Goal: Task Accomplishment & Management: Complete application form

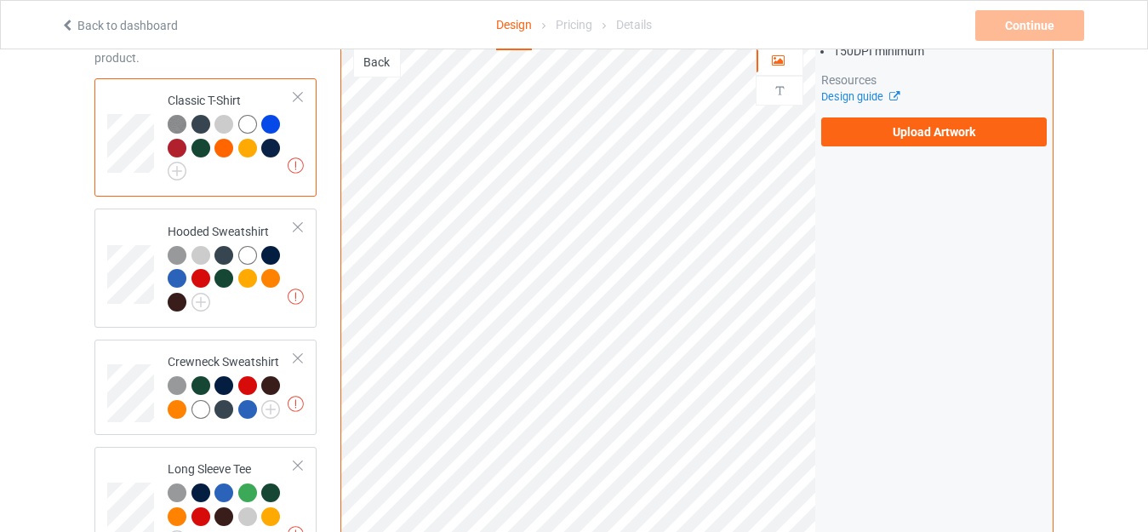
scroll to position [59, 0]
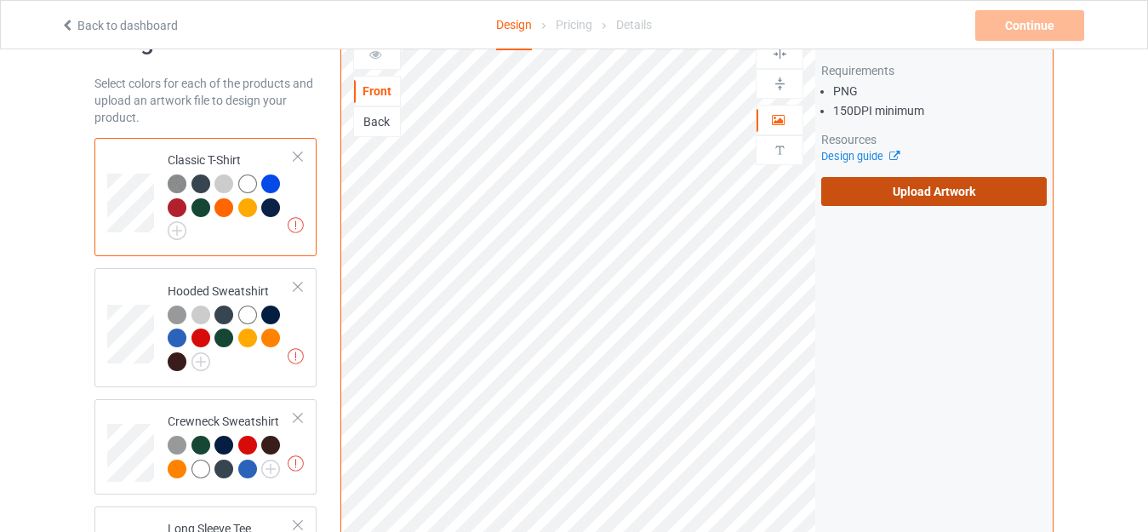
click at [928, 202] on label "Upload Artwork" at bounding box center [933, 191] width 225 height 29
click at [0, 0] on input "Upload Artwork" at bounding box center [0, 0] width 0 height 0
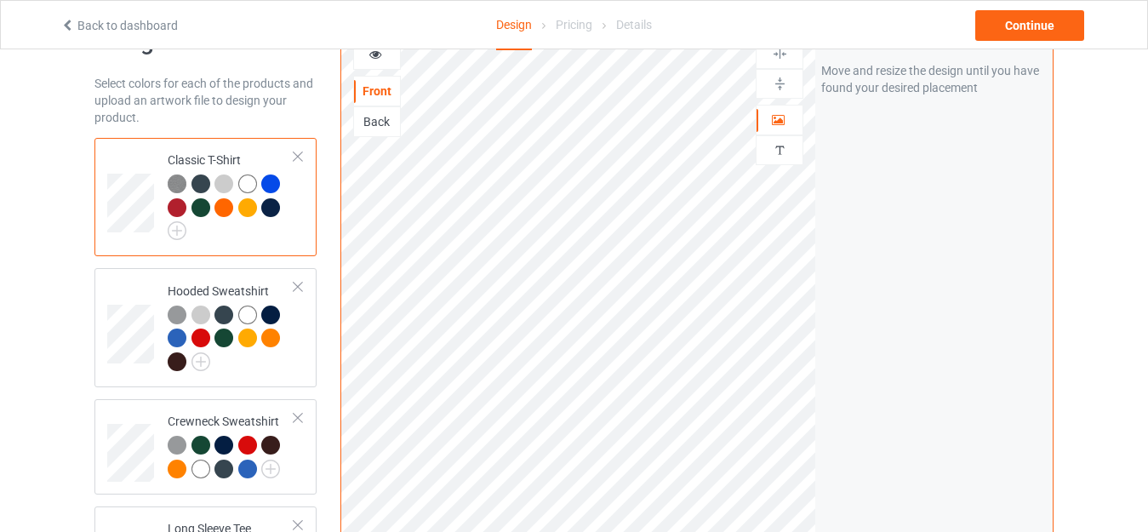
scroll to position [144, 0]
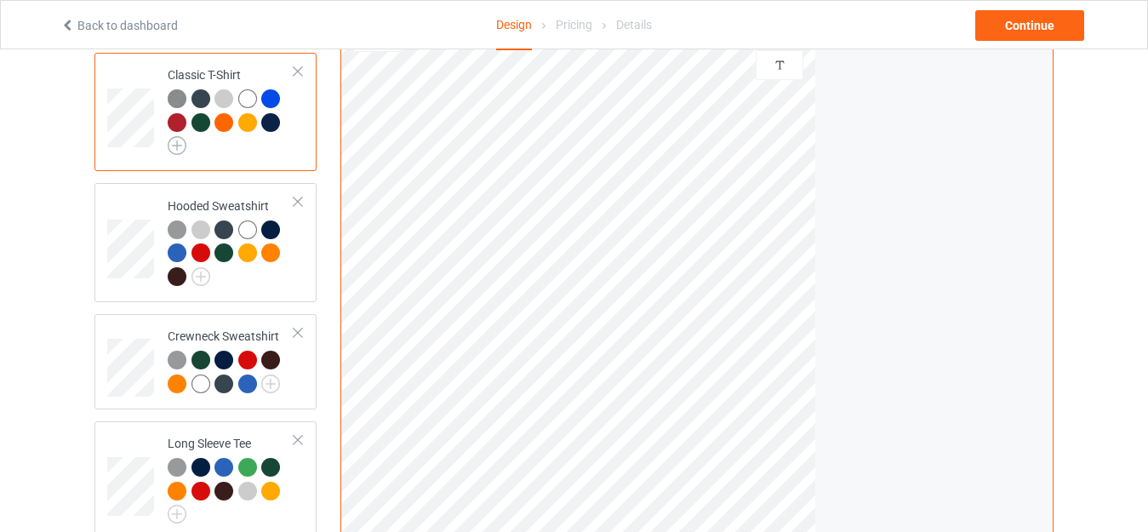
click at [176, 145] on img at bounding box center [177, 145] width 19 height 19
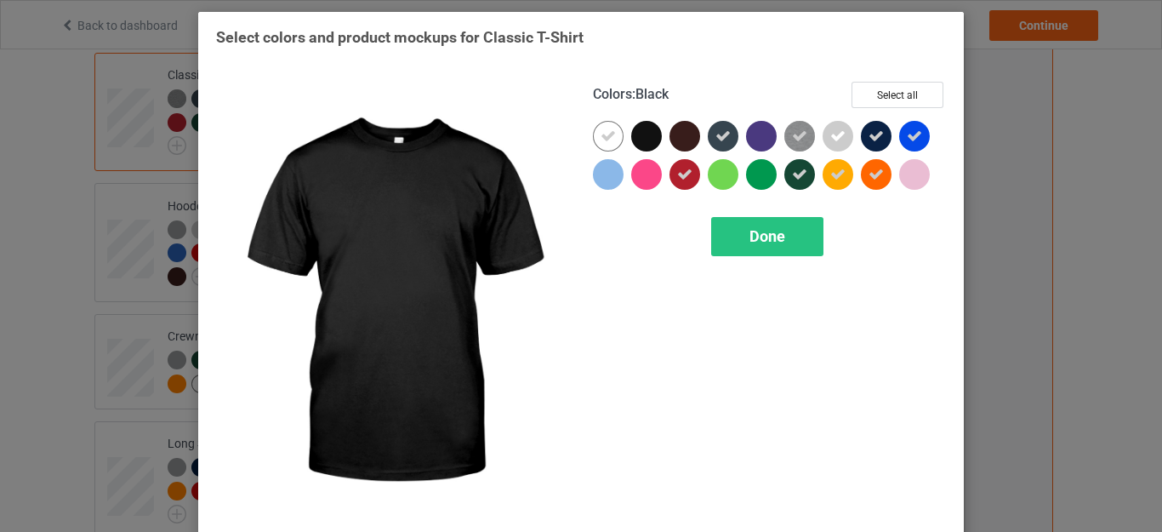
click at [649, 137] on div at bounding box center [646, 136] width 31 height 31
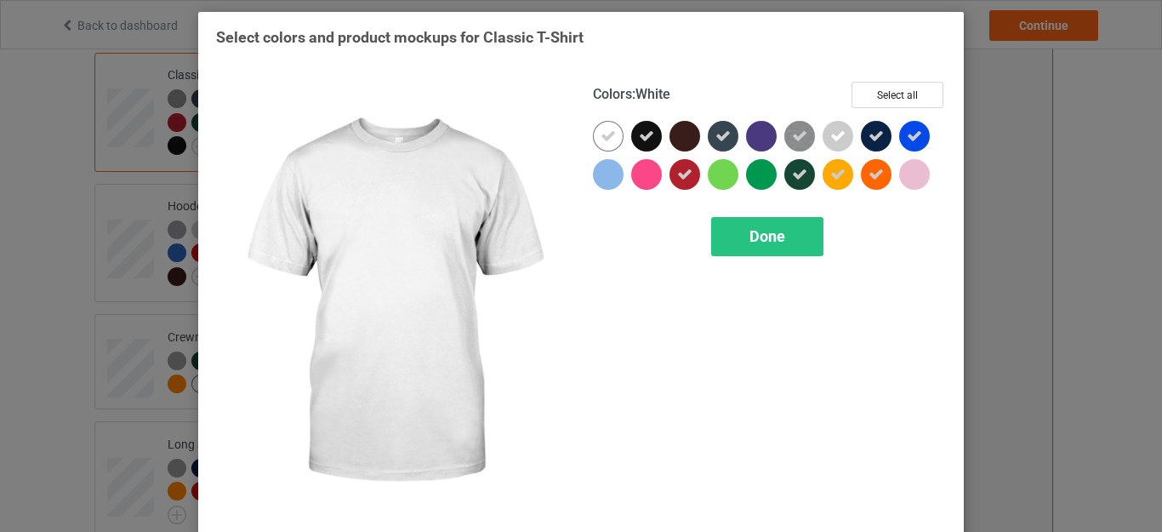
click at [601, 136] on icon at bounding box center [608, 135] width 15 height 15
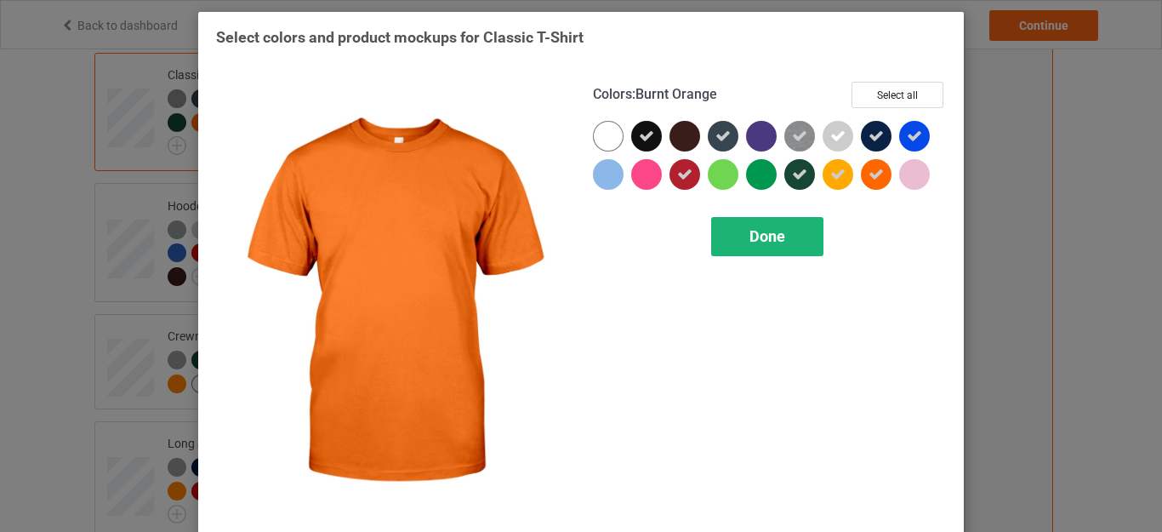
click at [773, 244] on span "Done" at bounding box center [767, 236] width 36 height 18
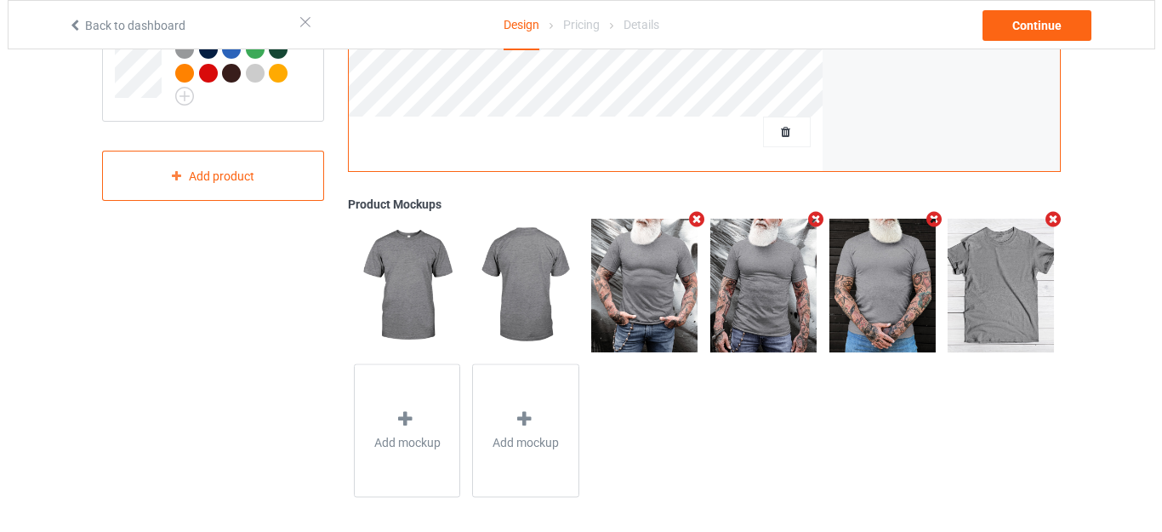
scroll to position [569, 0]
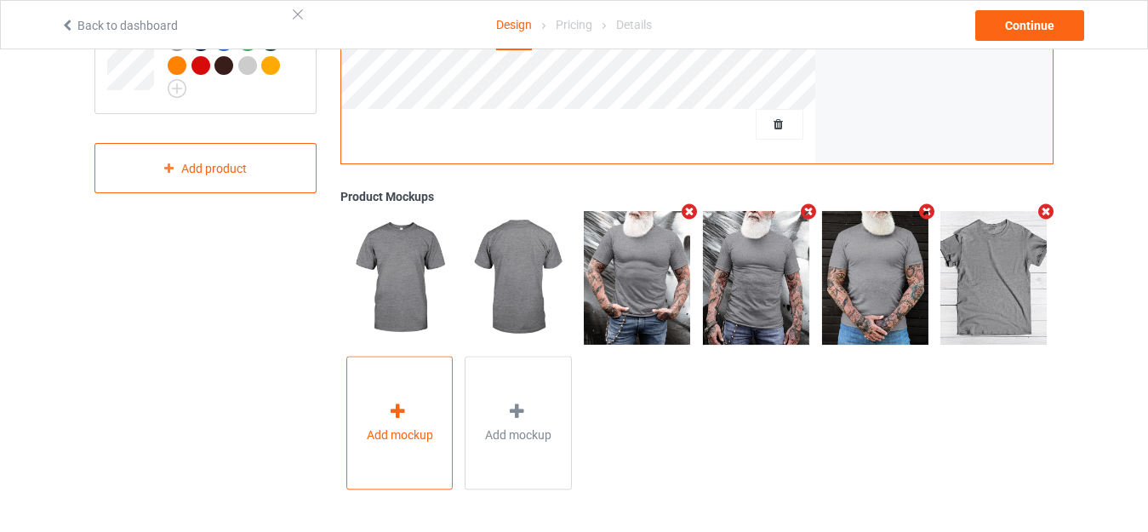
click at [402, 407] on icon at bounding box center [397, 411] width 21 height 18
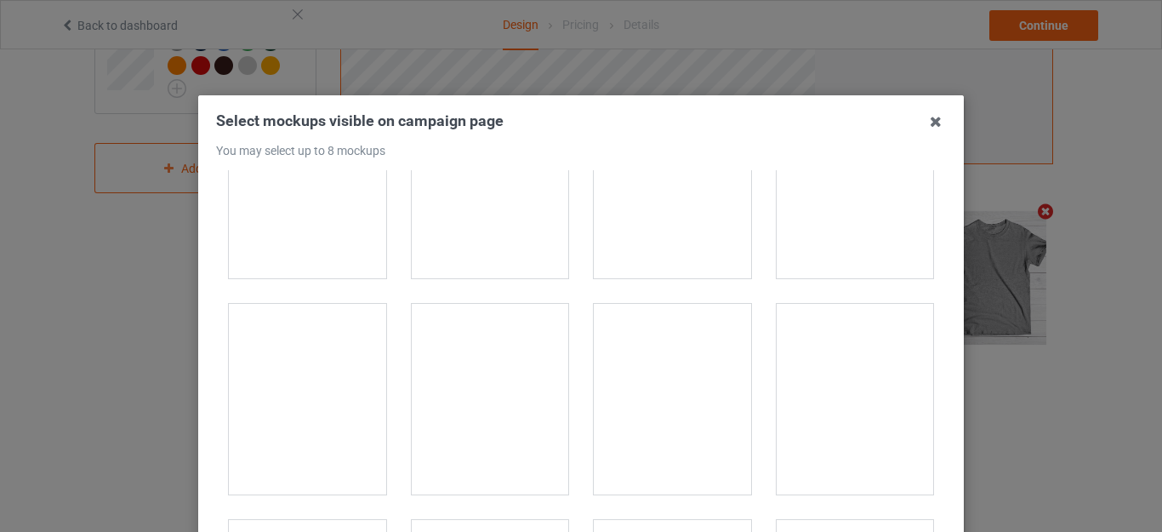
scroll to position [340, 0]
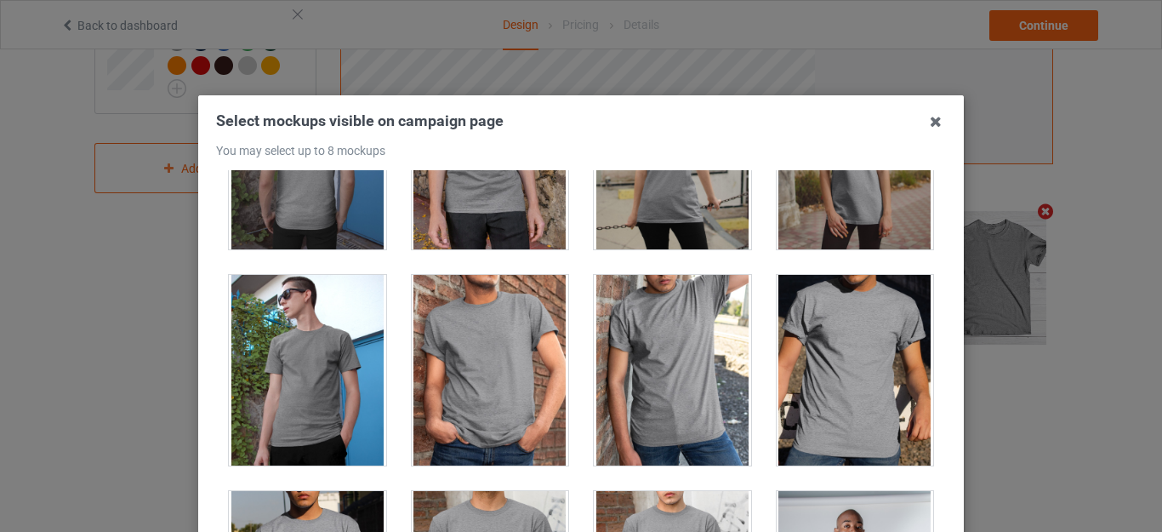
click at [829, 375] on div at bounding box center [855, 370] width 157 height 191
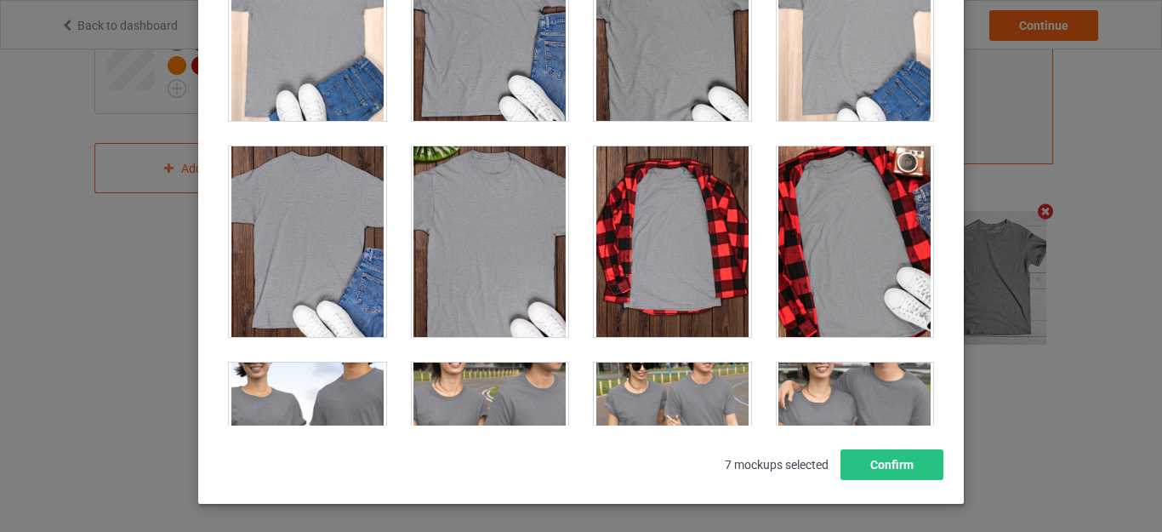
scroll to position [5274, 0]
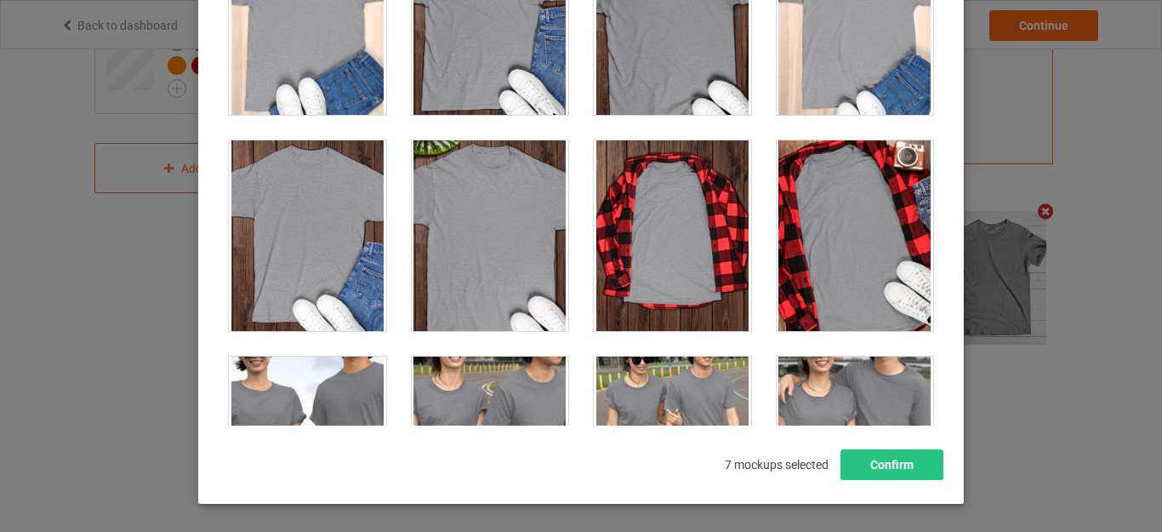
click at [447, 241] on div at bounding box center [490, 235] width 157 height 191
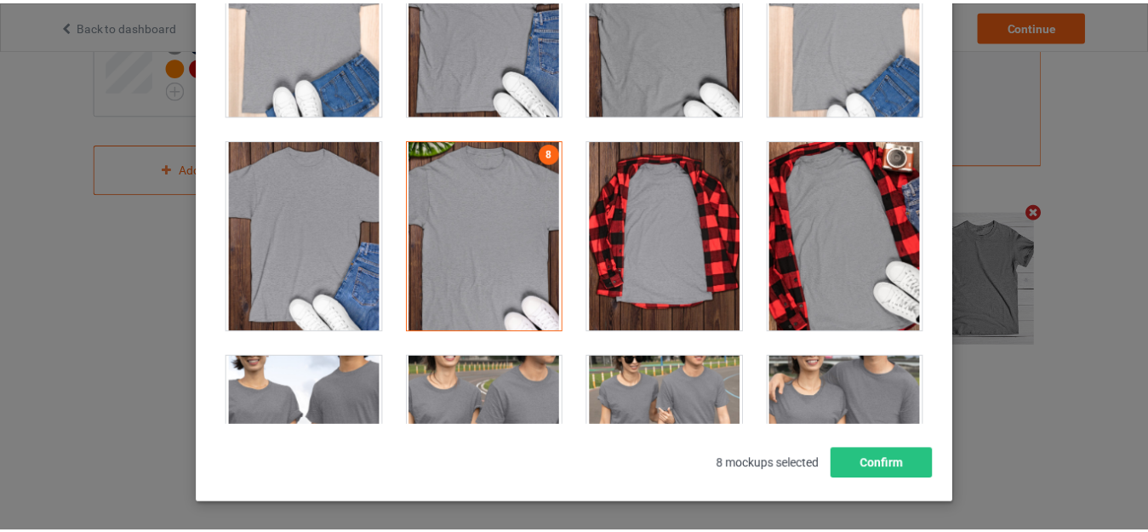
scroll to position [568, 0]
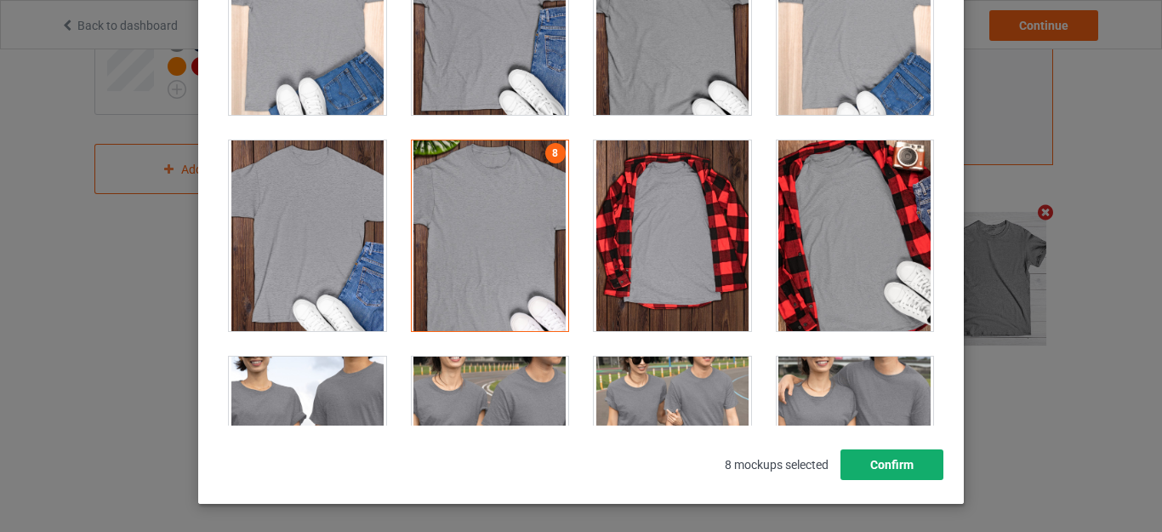
click at [904, 468] on button "Confirm" at bounding box center [891, 464] width 103 height 31
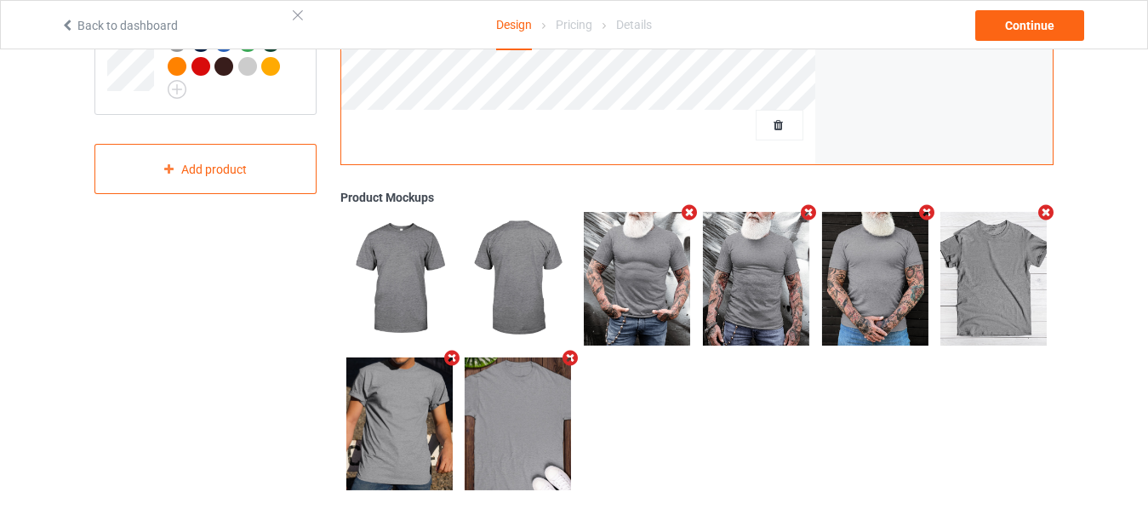
click at [684, 211] on icon "Remove mockup" at bounding box center [689, 212] width 21 height 18
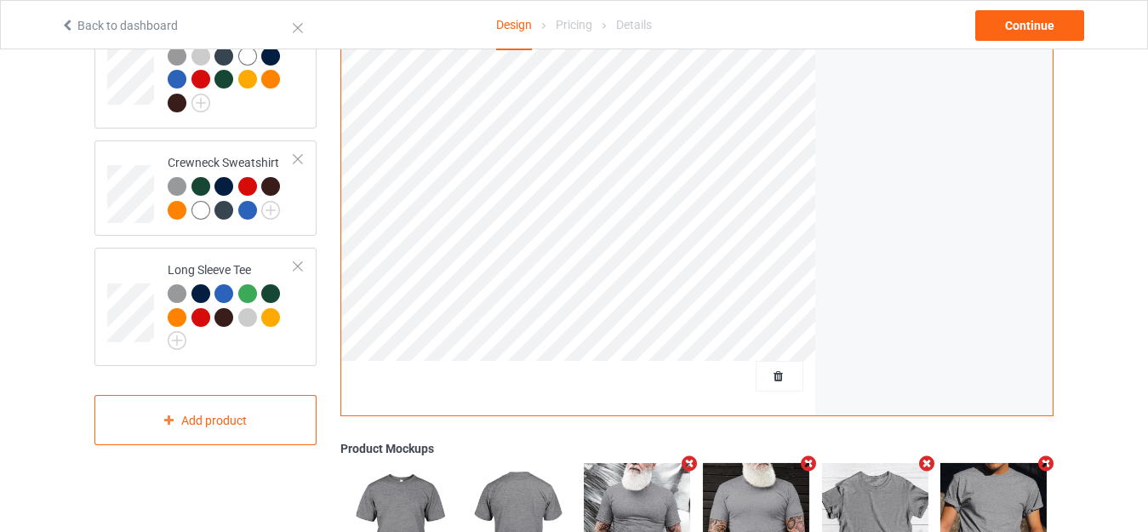
scroll to position [58, 0]
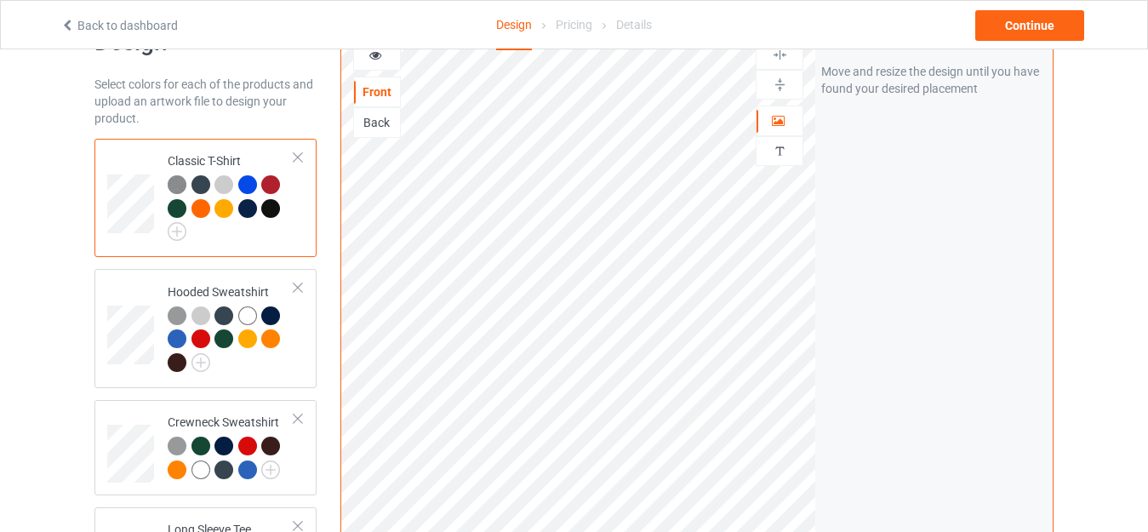
click at [266, 208] on div at bounding box center [270, 208] width 19 height 19
click at [1025, 36] on div "Continue" at bounding box center [1029, 25] width 109 height 31
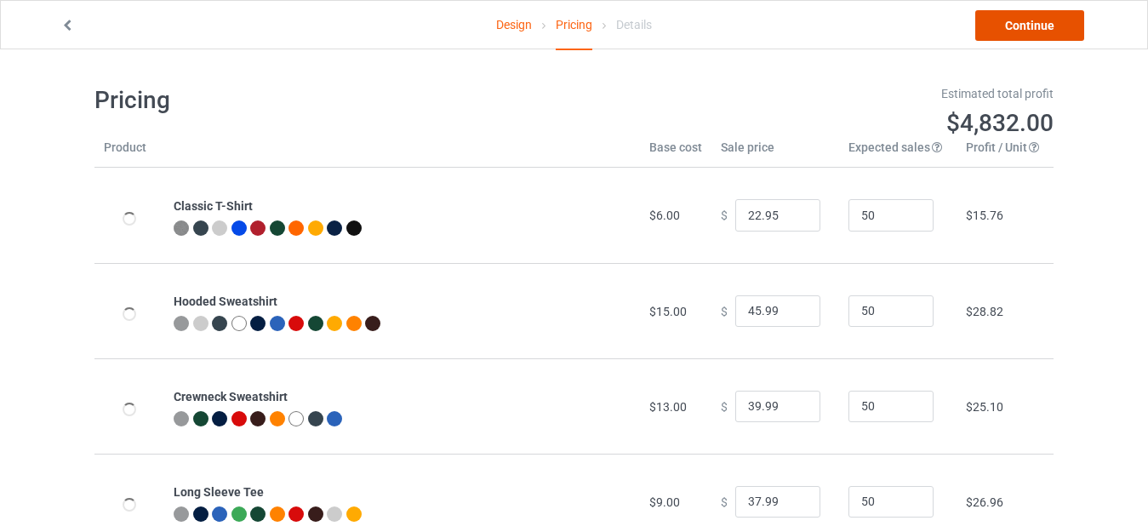
click at [1026, 32] on link "Continue" at bounding box center [1029, 25] width 109 height 31
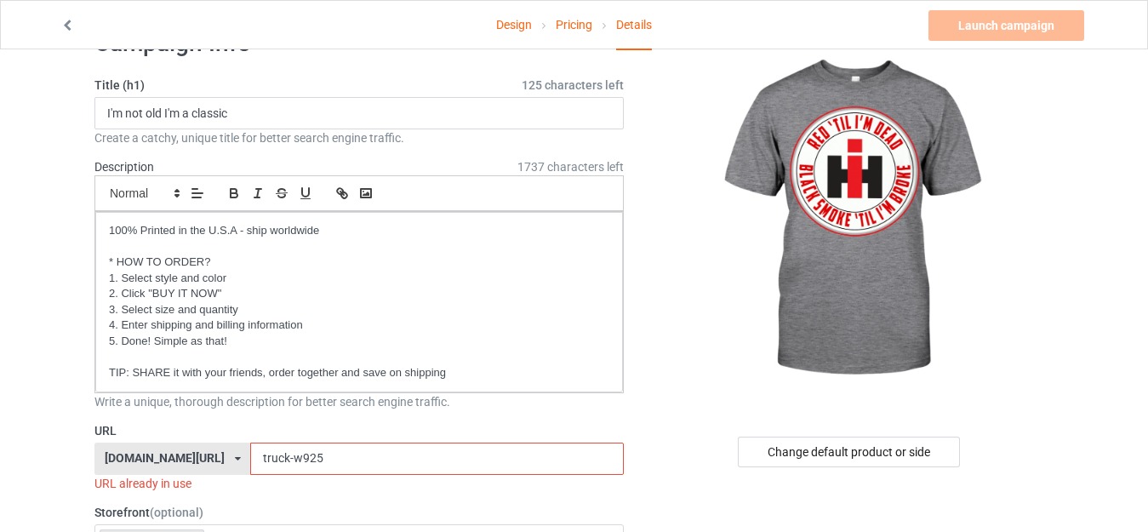
scroll to position [85, 0]
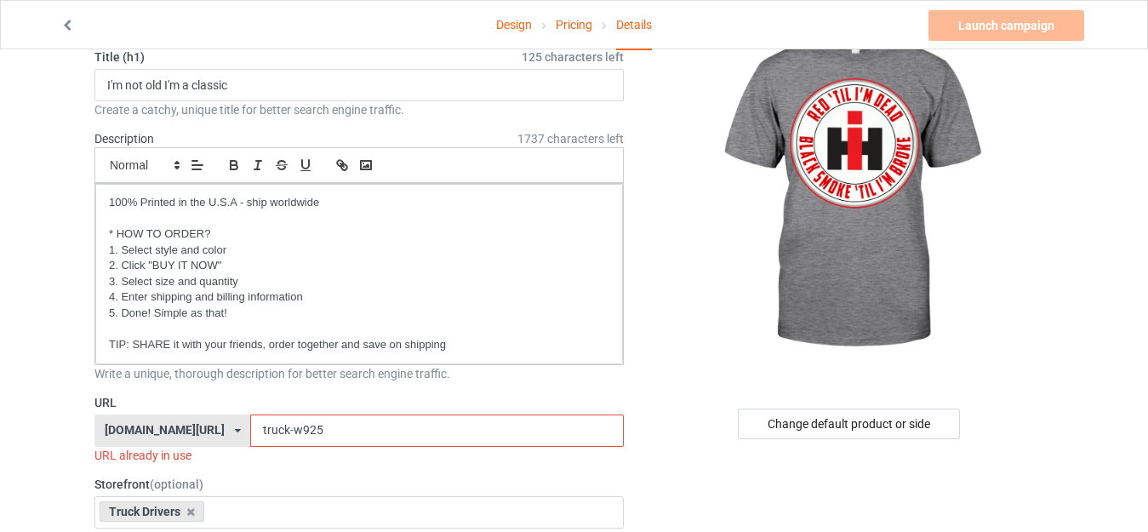
click at [283, 426] on input "truck-w925" at bounding box center [436, 430] width 373 height 32
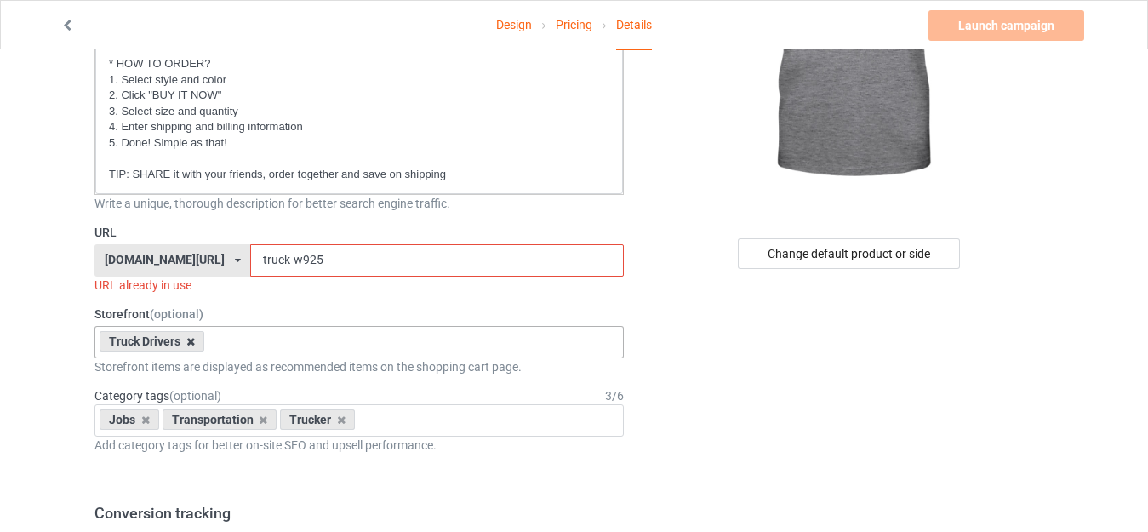
click at [191, 343] on icon at bounding box center [190, 341] width 9 height 11
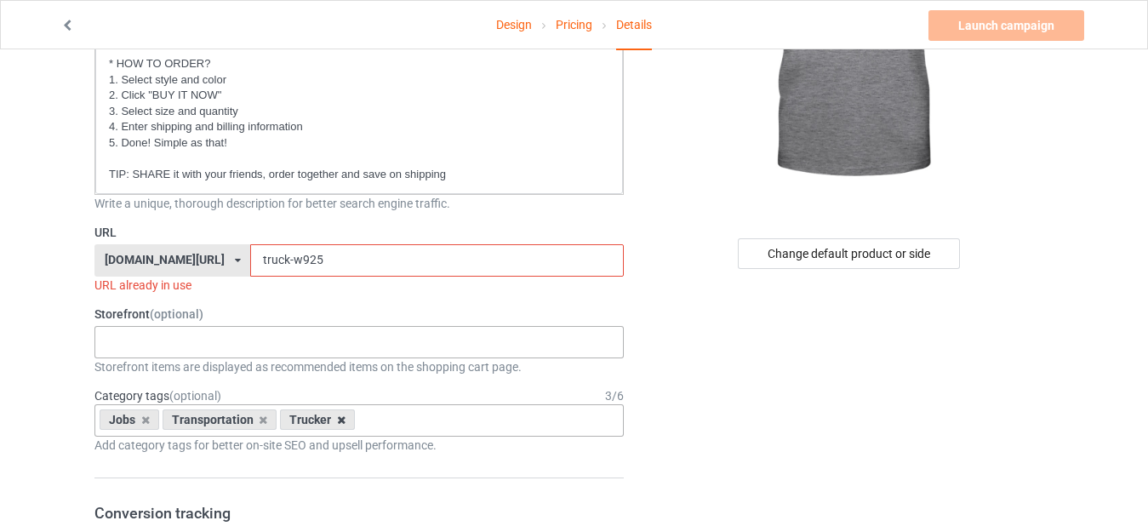
click at [339, 419] on icon at bounding box center [341, 419] width 9 height 11
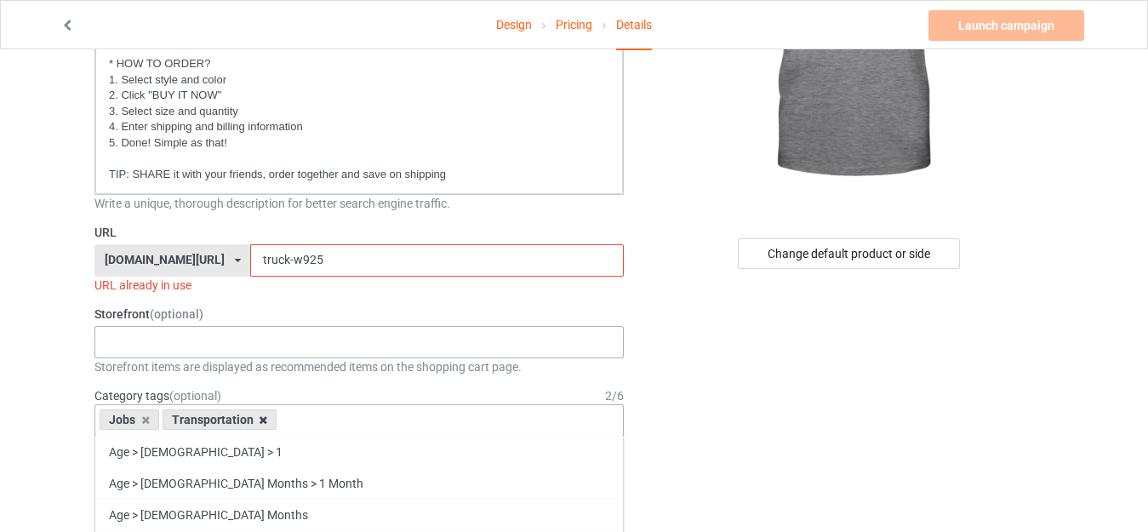
click at [259, 418] on icon at bounding box center [263, 419] width 9 height 11
click at [146, 421] on icon at bounding box center [145, 419] width 9 height 11
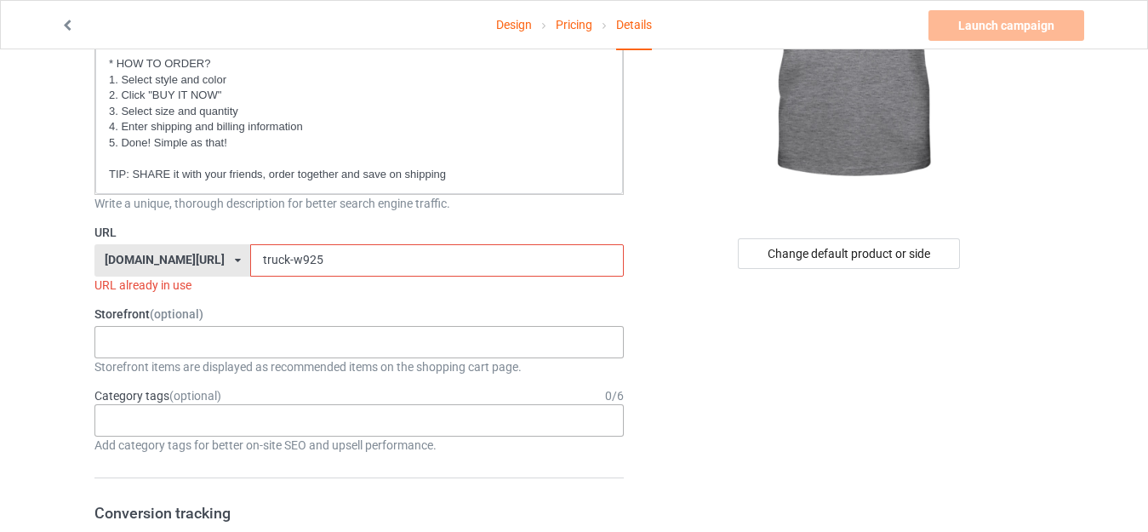
click at [288, 259] on input "truck-w925" at bounding box center [436, 260] width 373 height 32
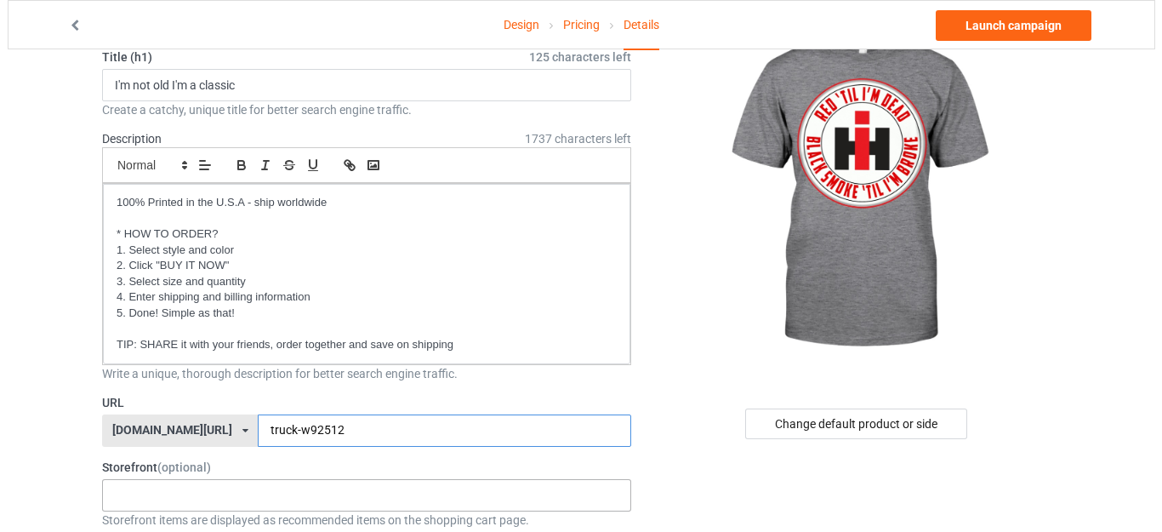
scroll to position [0, 0]
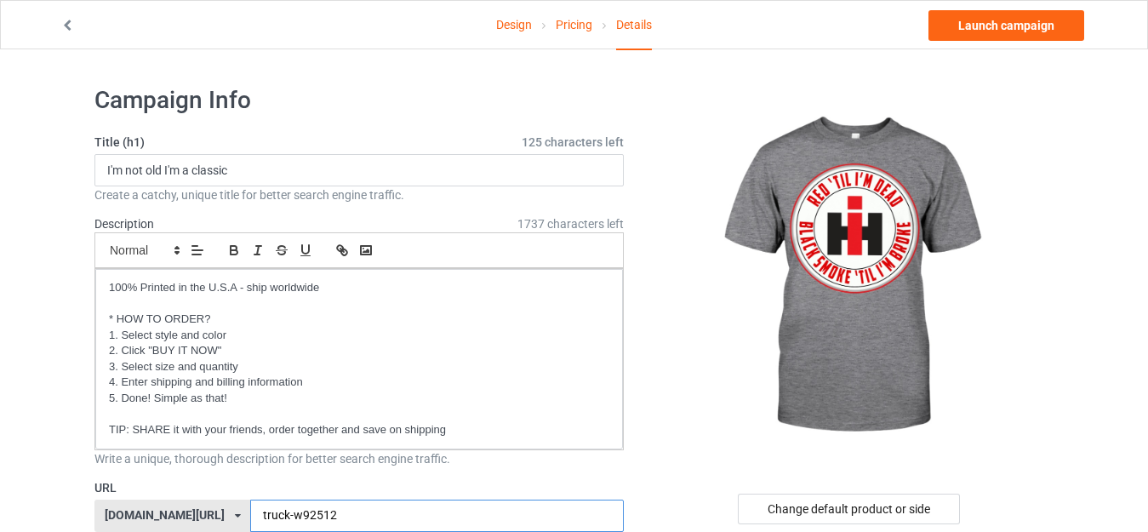
type input "truck-w92512"
click at [518, 29] on link "Design" at bounding box center [514, 25] width 36 height 48
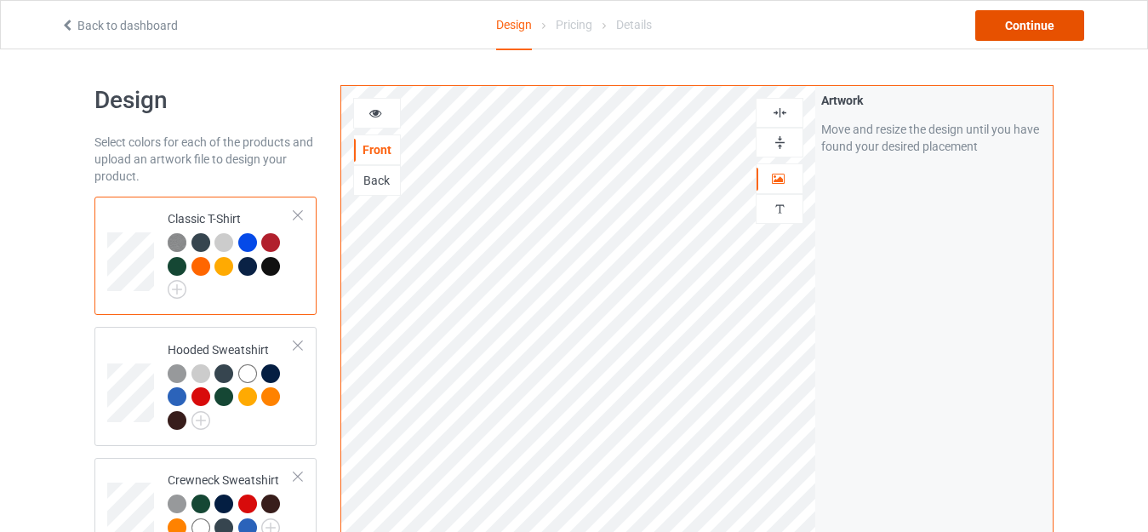
click at [1063, 35] on div "Continue" at bounding box center [1029, 25] width 109 height 31
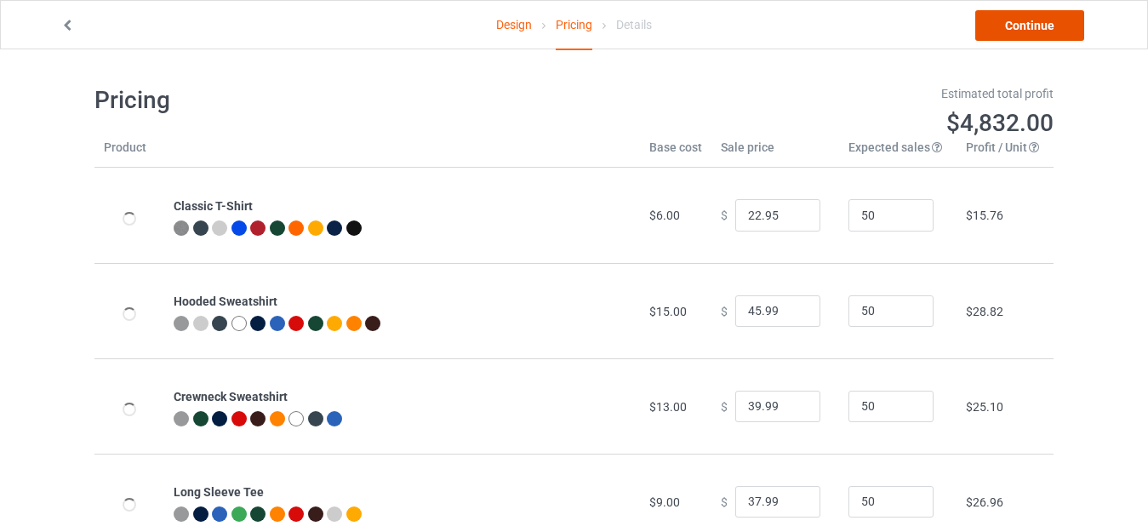
click at [1063, 35] on link "Continue" at bounding box center [1029, 25] width 109 height 31
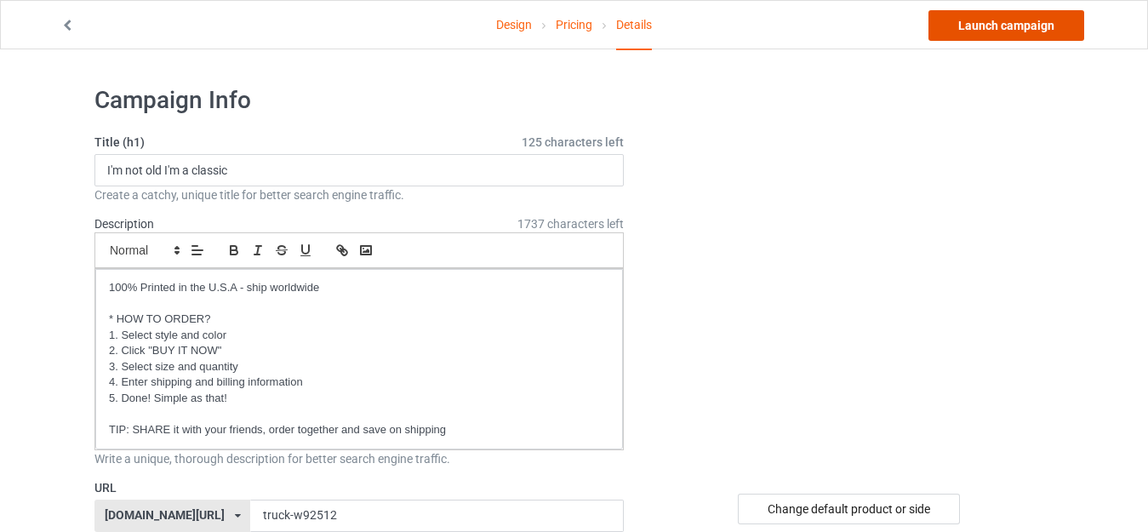
click at [1063, 35] on link "Launch campaign" at bounding box center [1006, 25] width 156 height 31
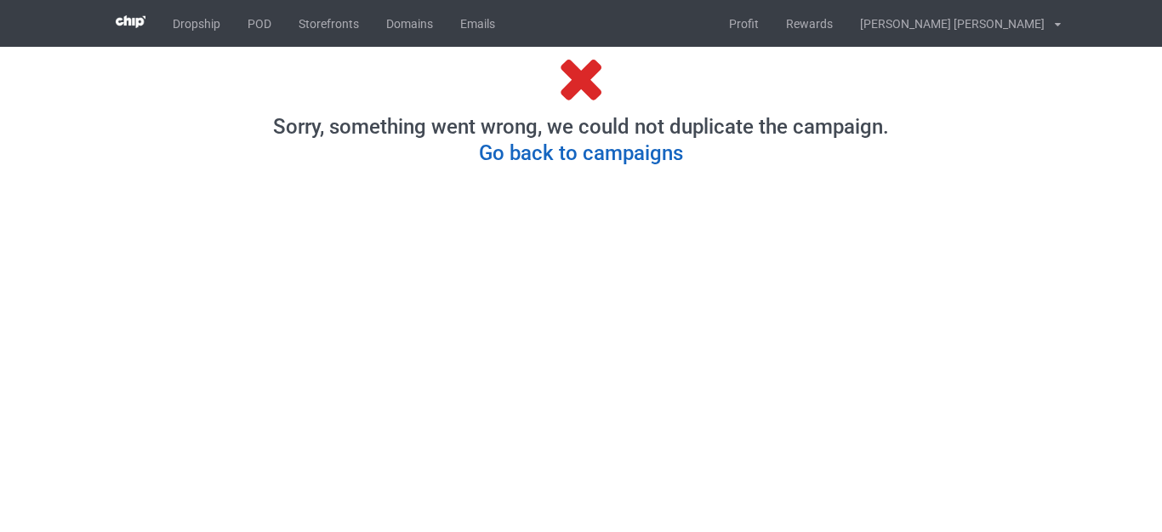
click at [642, 157] on link "Go back to campaigns" at bounding box center [581, 153] width 204 height 24
click at [600, 157] on link "Go back to campaigns" at bounding box center [581, 153] width 204 height 24
click at [271, 36] on link "POD" at bounding box center [259, 23] width 51 height 47
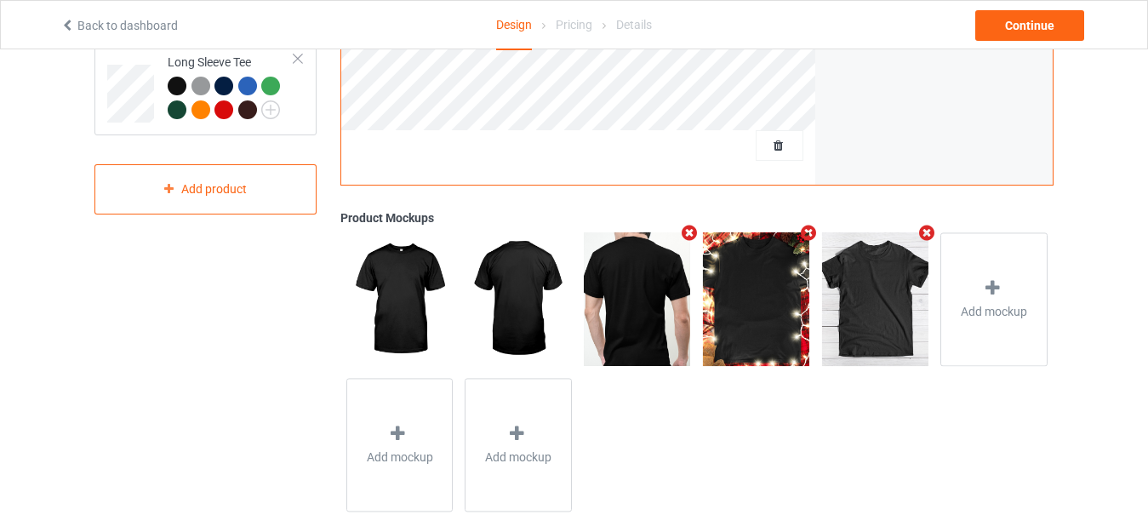
scroll to position [569, 0]
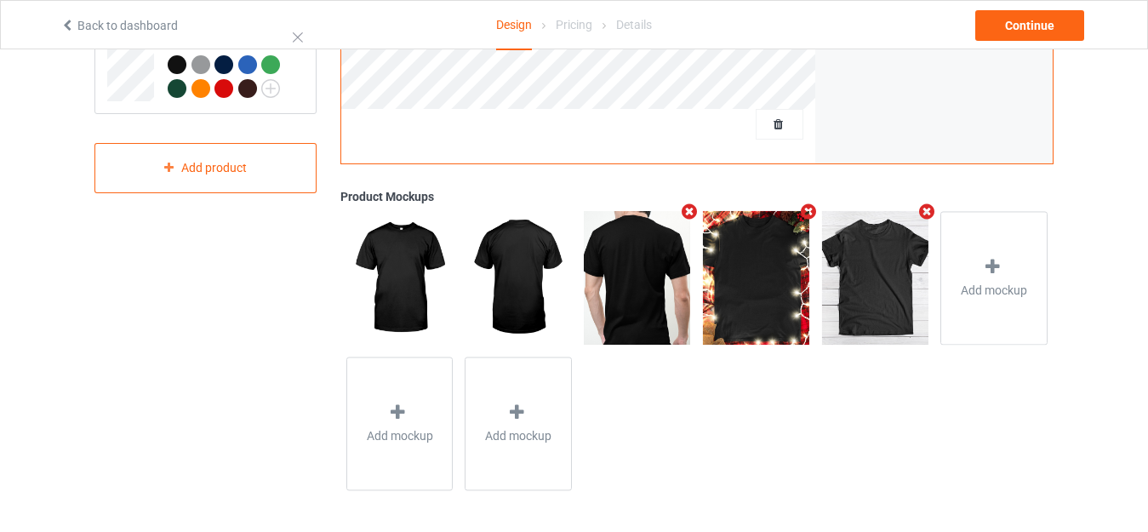
click at [805, 210] on icon "Remove mockup" at bounding box center [807, 211] width 21 height 18
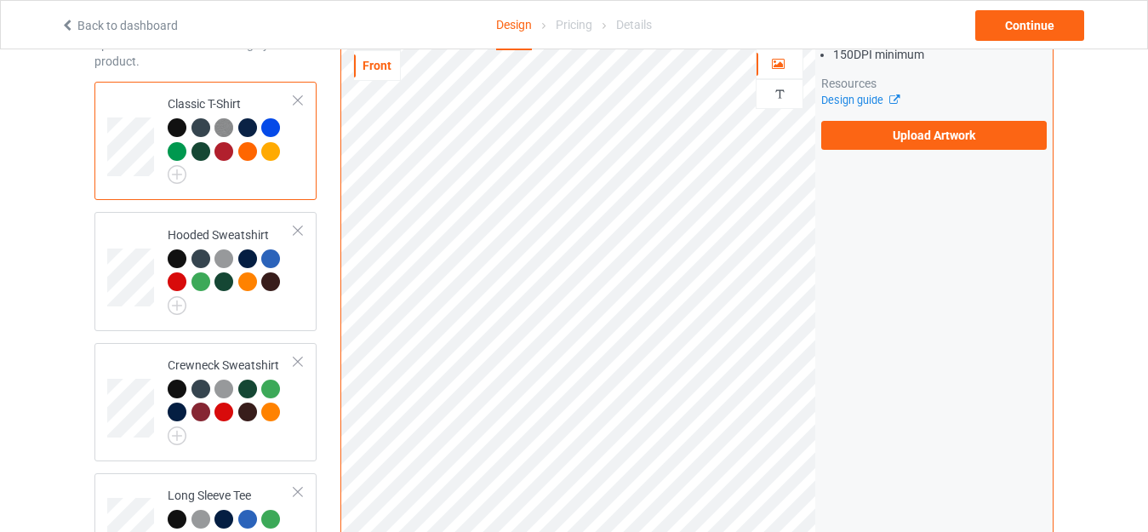
scroll to position [59, 0]
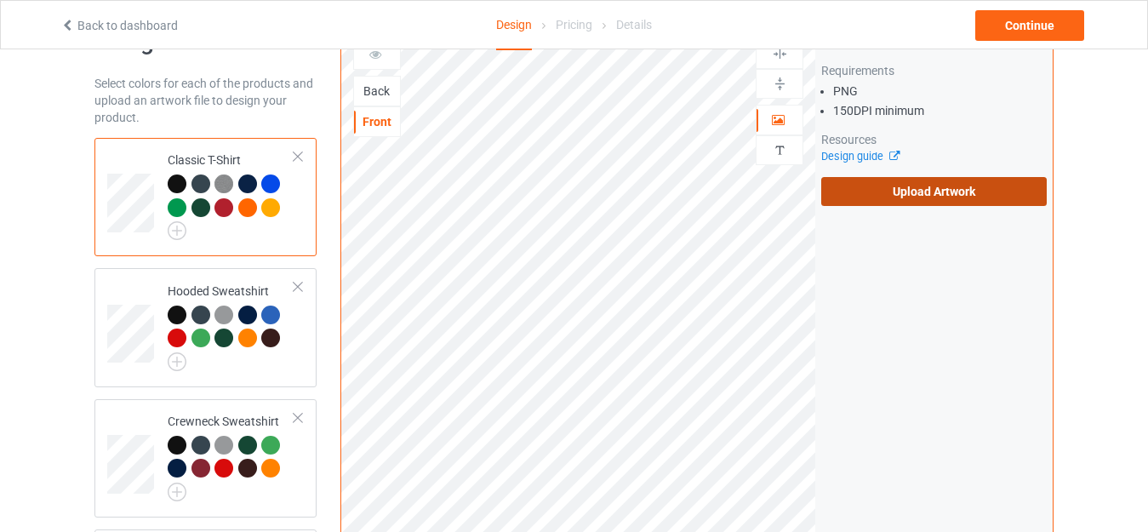
click at [912, 194] on label "Upload Artwork" at bounding box center [933, 191] width 225 height 29
click at [0, 0] on input "Upload Artwork" at bounding box center [0, 0] width 0 height 0
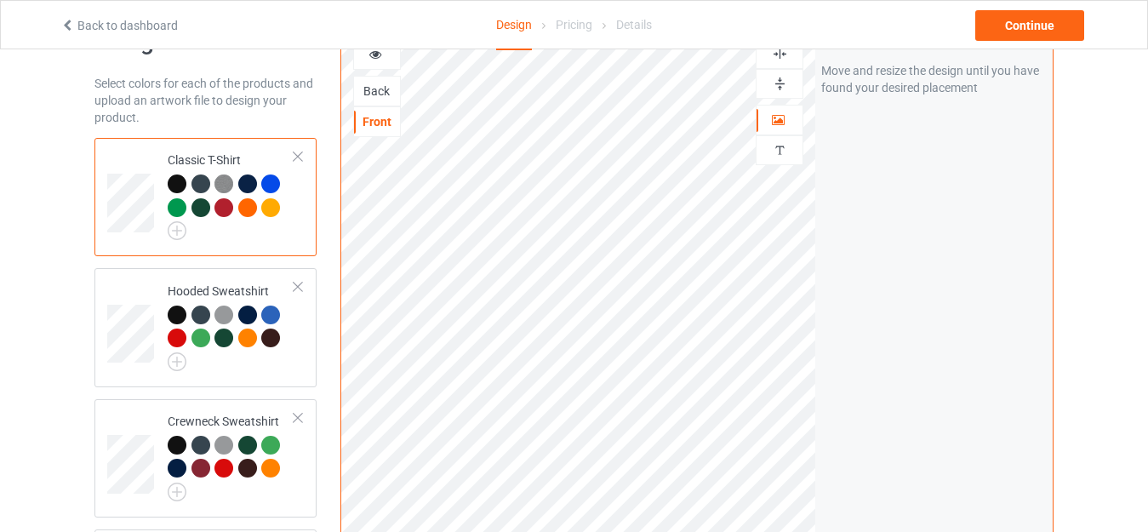
click at [781, 87] on img at bounding box center [780, 84] width 16 height 16
click at [778, 85] on img at bounding box center [780, 84] width 16 height 16
click at [782, 57] on img at bounding box center [780, 54] width 16 height 16
click at [368, 85] on div "Back" at bounding box center [377, 91] width 46 height 17
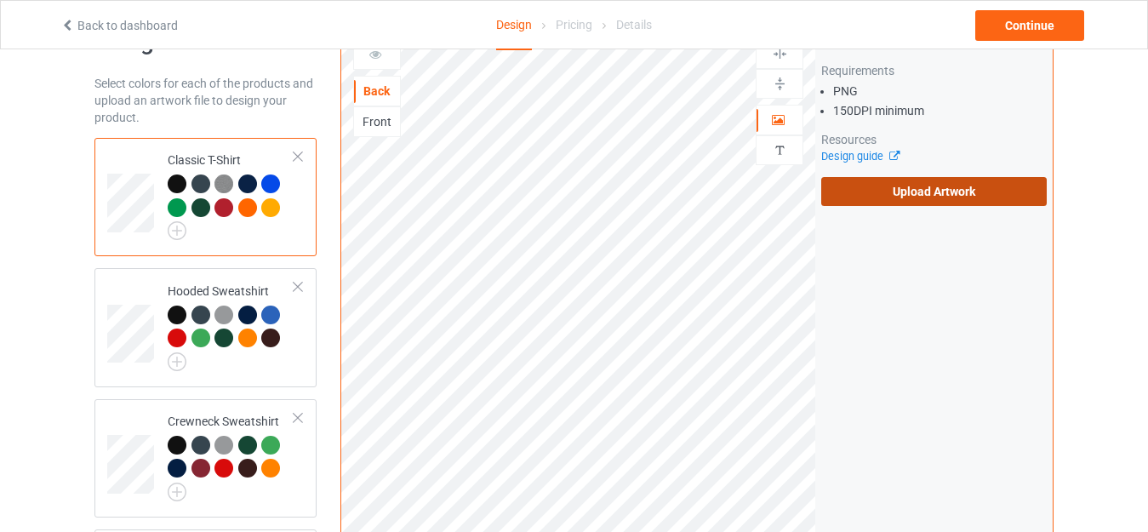
click at [907, 194] on label "Upload Artwork" at bounding box center [933, 191] width 225 height 29
click at [0, 0] on input "Upload Artwork" at bounding box center [0, 0] width 0 height 0
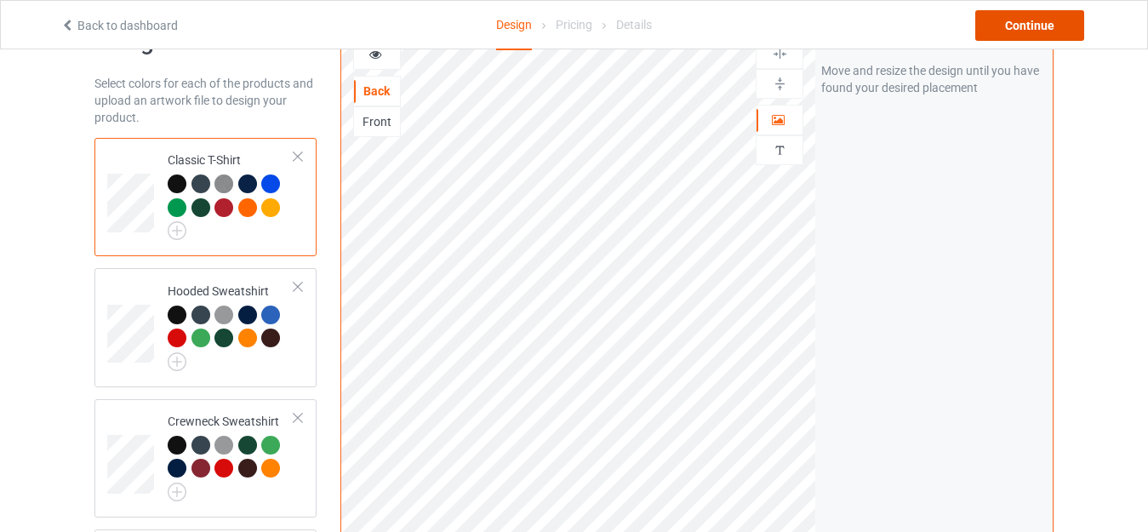
click at [989, 29] on div "Continue" at bounding box center [1029, 25] width 109 height 31
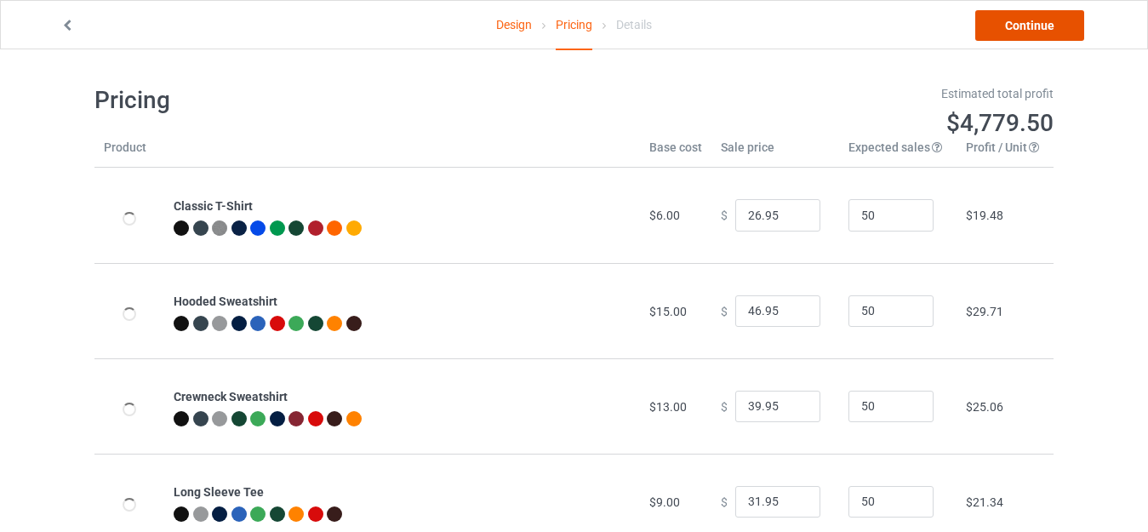
click at [1030, 31] on link "Continue" at bounding box center [1029, 25] width 109 height 31
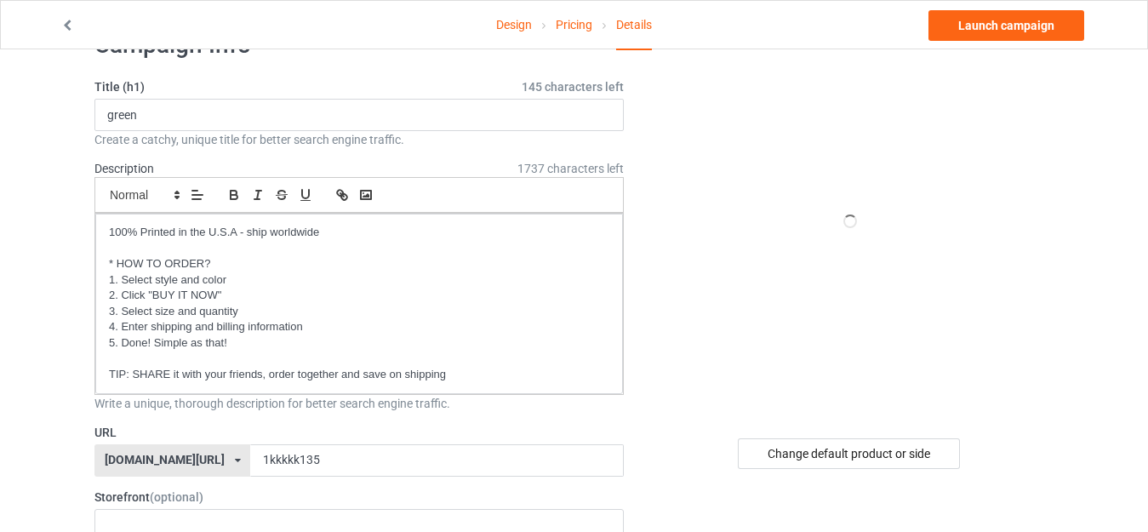
scroll to position [85, 0]
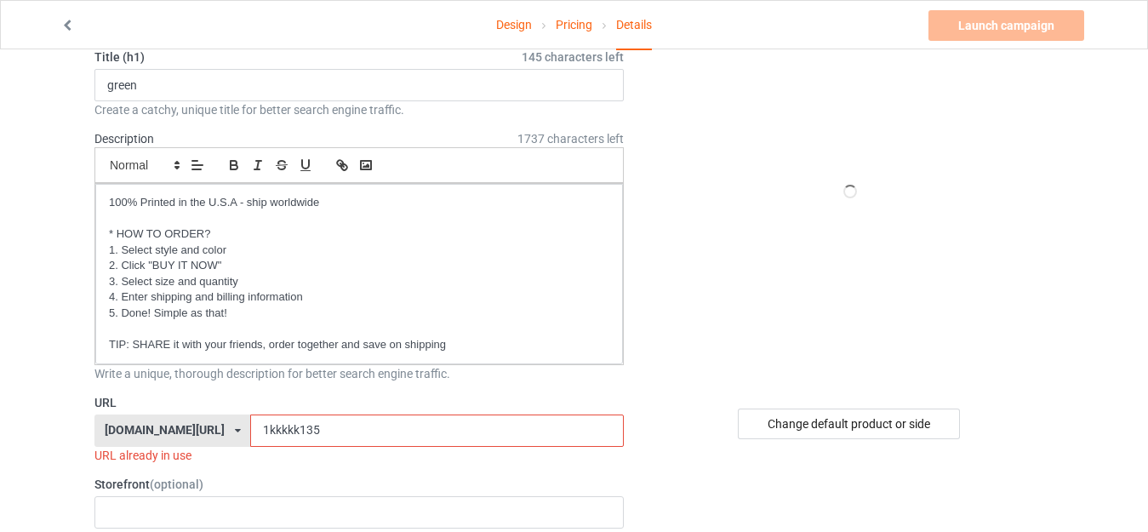
click at [250, 433] on input "1kkkkk135" at bounding box center [436, 430] width 373 height 32
click at [250, 431] on input "1kkkkk135" at bounding box center [436, 430] width 373 height 32
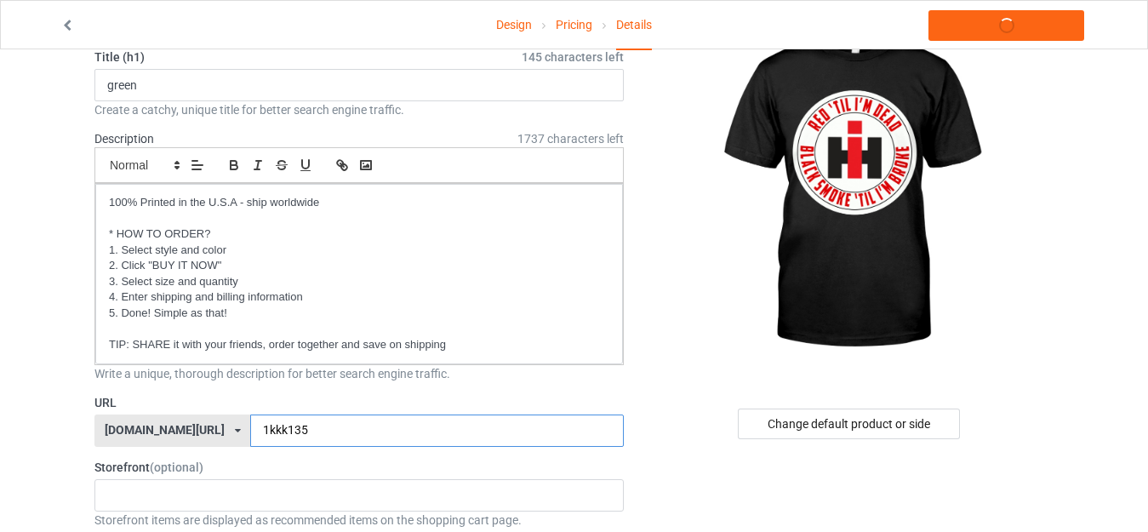
type input "1kk2k135"
click at [975, 19] on link "Launch campaign" at bounding box center [1006, 25] width 156 height 31
